Goal: Information Seeking & Learning: Learn about a topic

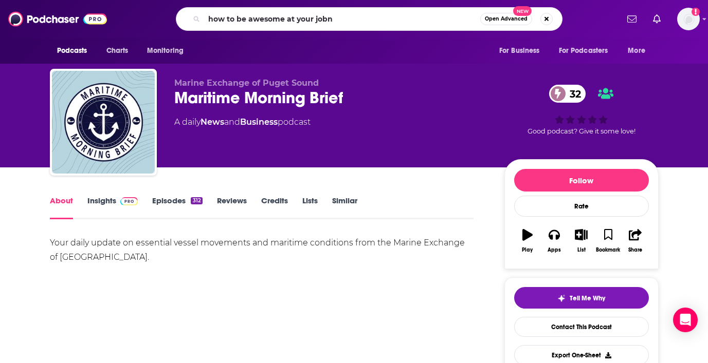
type input "how to be awesome at your job"
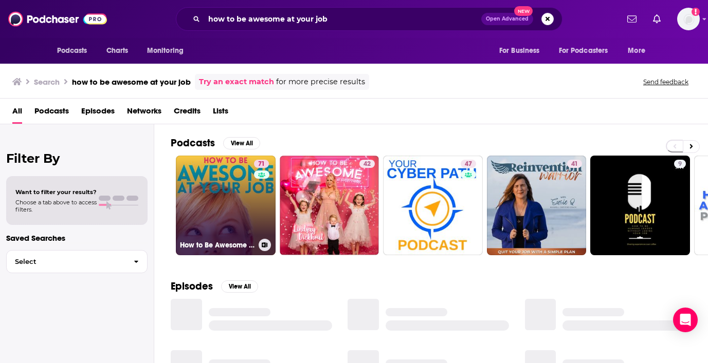
click at [208, 239] on div "How to Be Awesome at Your Job" at bounding box center [225, 245] width 91 height 12
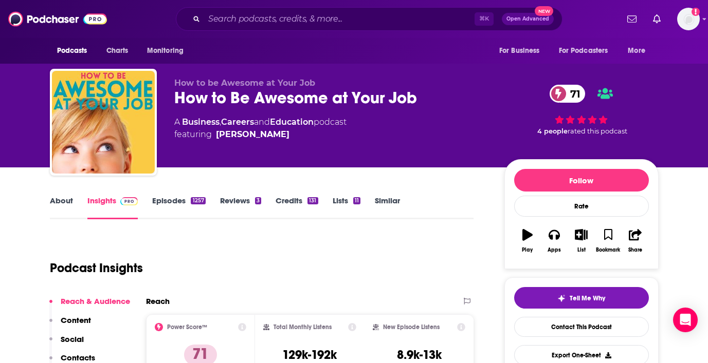
click at [59, 198] on link "About" at bounding box center [61, 208] width 23 height 24
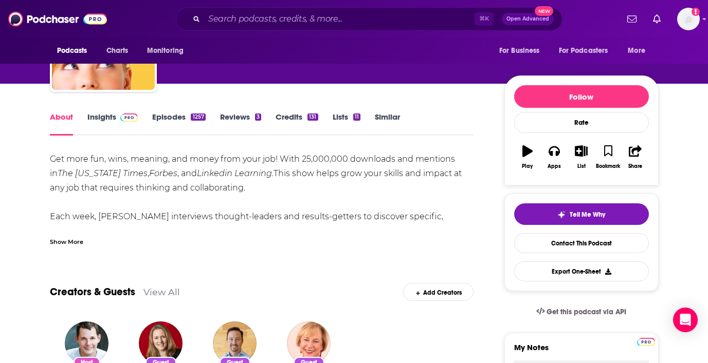
scroll to position [85, 0]
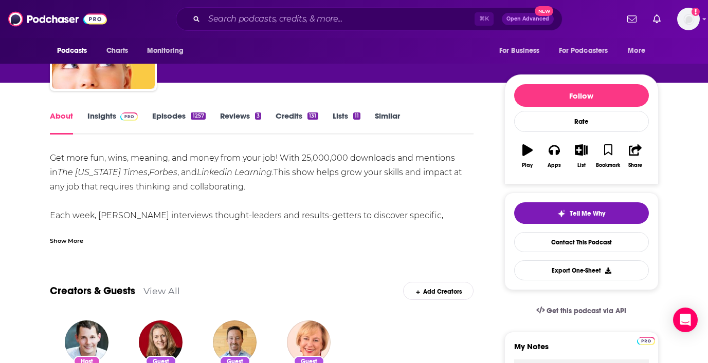
click at [71, 240] on div "Show More" at bounding box center [66, 240] width 33 height 10
